Goal: Complete application form: Complete application form

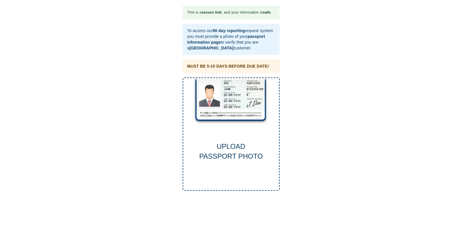
click at [231, 148] on div "UPLOAD PASSPORT PHOTO" at bounding box center [231, 152] width 96 height 20
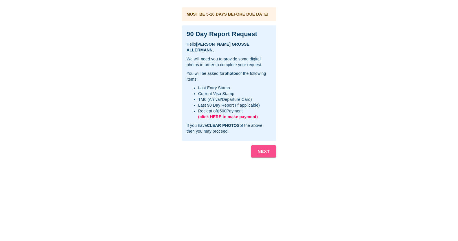
click at [263, 150] on b "NEXT" at bounding box center [263, 152] width 12 height 8
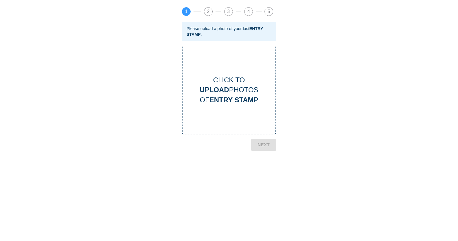
click at [228, 94] on b "UPLOAD" at bounding box center [213, 90] width 29 height 8
click at [238, 104] on div "CLICK TO UPLOAD PHOTOS OF ENTRY STAMP" at bounding box center [228, 90] width 93 height 30
click at [263, 166] on b "NEXT" at bounding box center [263, 168] width 12 height 8
click at [235, 102] on b "CURRENT VISA" at bounding box center [234, 100] width 52 height 8
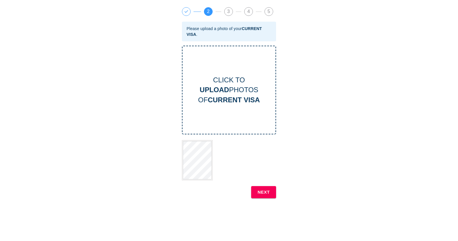
click at [262, 191] on b "NEXT" at bounding box center [263, 193] width 12 height 8
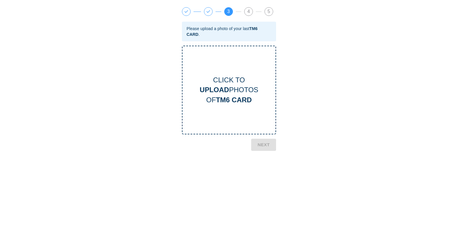
click at [236, 89] on div "CLICK TO UPLOAD PHOTOS OF TM6 CARD" at bounding box center [228, 90] width 93 height 30
click at [262, 191] on b "NEXT" at bounding box center [263, 193] width 12 height 8
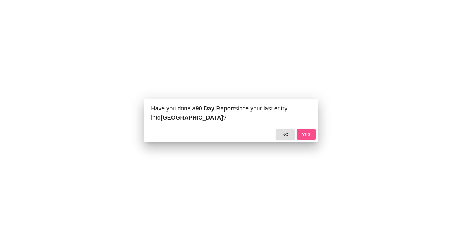
click at [308, 133] on span "yes" at bounding box center [306, 134] width 9 height 7
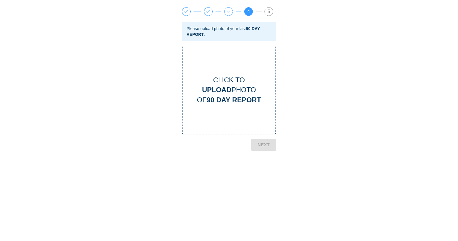
click at [230, 89] on b "UPLOAD" at bounding box center [216, 90] width 29 height 8
click at [262, 191] on b "NEXT" at bounding box center [263, 193] width 12 height 8
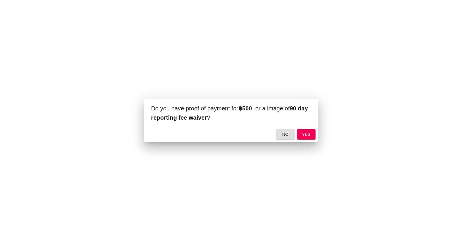
click at [304, 133] on span "yes" at bounding box center [306, 134] width 9 height 7
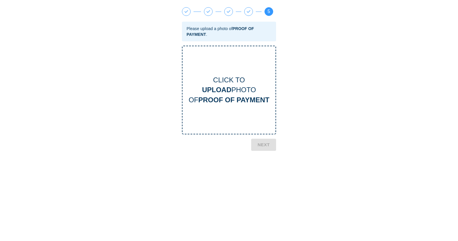
click at [230, 103] on b "PROOF OF PAYMENT" at bounding box center [233, 100] width 71 height 8
click at [263, 217] on b "NEXT" at bounding box center [263, 218] width 12 height 8
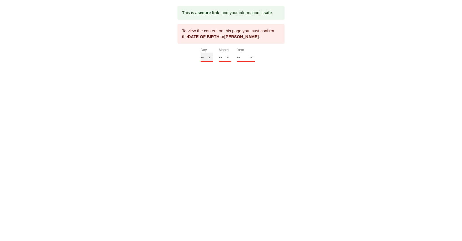
click at [210, 57] on select "-- 01 02 03 04 05 06 07 08 09 10 11 12 13 14 15 16 17 18 19 20 21 22 23 24 25 2…" at bounding box center [207, 57] width 12 height 9
select select "02"
click at [201, 53] on select "-- 01 02 03 04 05 06 07 08 09 10 11 12 13 14 15 16 17 18 19 20 21 22 23 24 25 2…" at bounding box center [207, 57] width 12 height 9
click at [228, 58] on select "-- 01 02 03 04 05 06 07 08 09 10 11 12" at bounding box center [225, 57] width 12 height 9
select select "03"
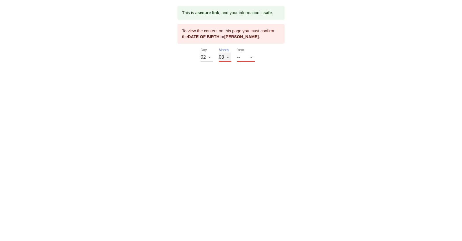
click at [219, 53] on select "-- 01 02 03 04 05 06 07 08 09 10 11 12" at bounding box center [225, 57] width 12 height 9
click at [252, 57] on select "-- 2025 2024 2023 2022 2021 2020 2019 2018 2017 2016 2015 2014 2013 2012 2011 2…" at bounding box center [246, 57] width 18 height 9
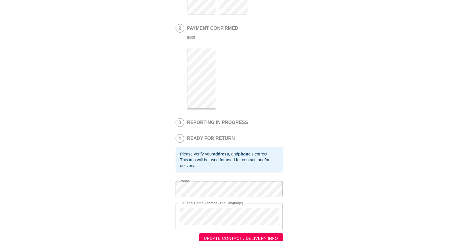
scroll to position [116, 0]
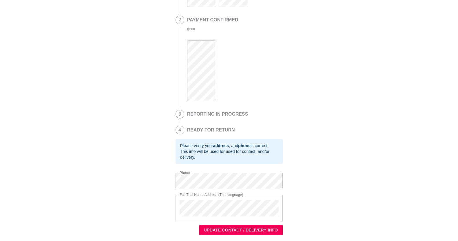
click at [248, 229] on span "UPDATE CONTACT / DELIVERY INFO" at bounding box center [241, 230] width 74 height 7
click at [248, 230] on span "UPDATE CONTACT / DELIVERY INFO" at bounding box center [241, 230] width 74 height 7
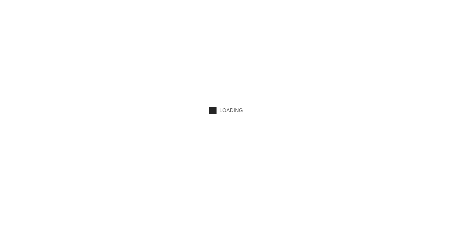
click at [248, 120] on html "LOADING" at bounding box center [231, 60] width 462 height 120
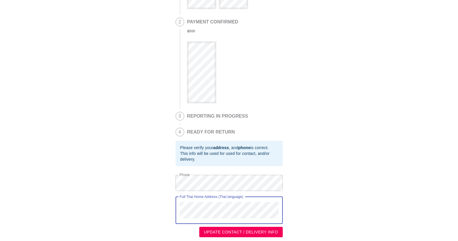
scroll to position [116, 0]
